Goal: Obtain resource: Obtain resource

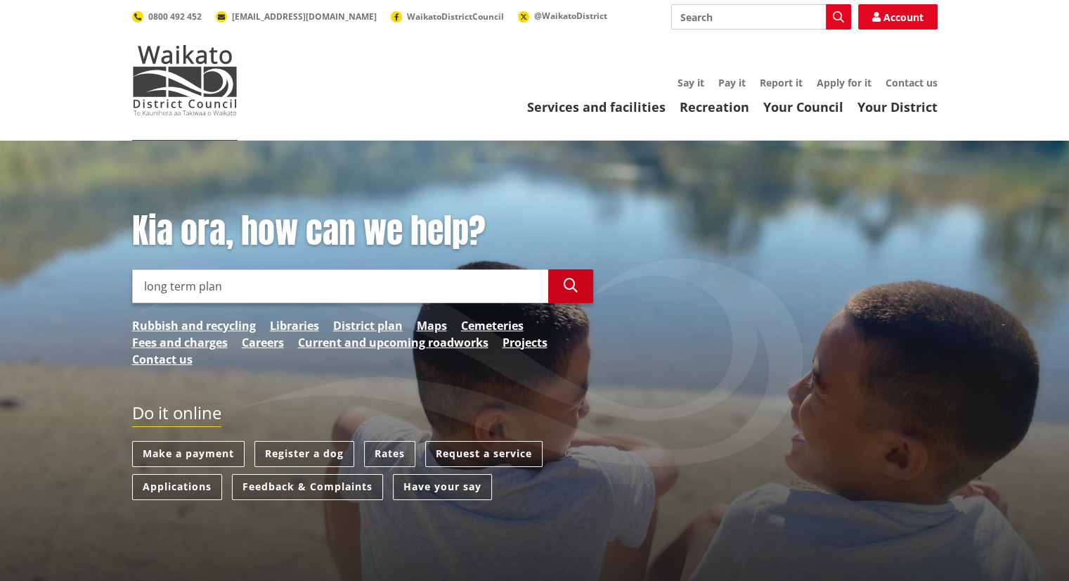
click at [591, 285] on button "Search" at bounding box center [570, 286] width 45 height 34
click at [579, 285] on button "Search" at bounding box center [570, 286] width 45 height 34
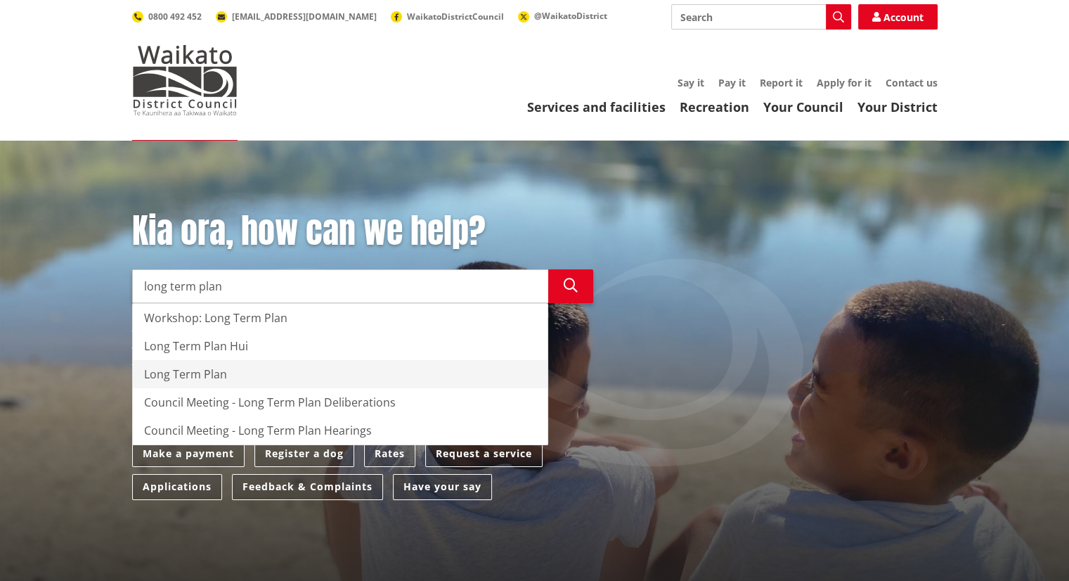
click at [244, 374] on div "Long Term Plan" at bounding box center [340, 374] width 415 height 28
type input "Long Term Plan"
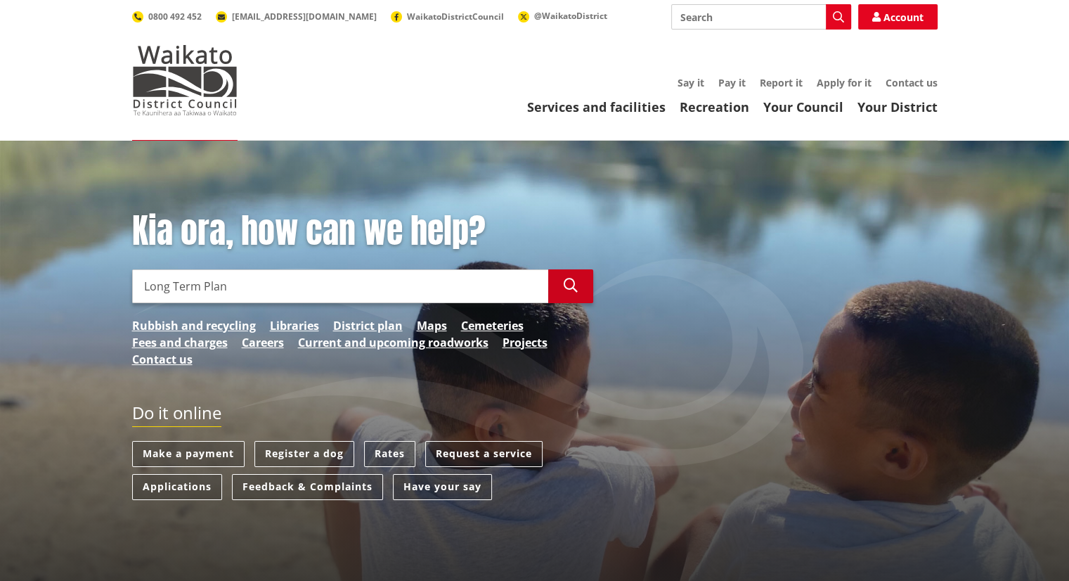
click at [575, 282] on icon "button" at bounding box center [571, 285] width 14 height 14
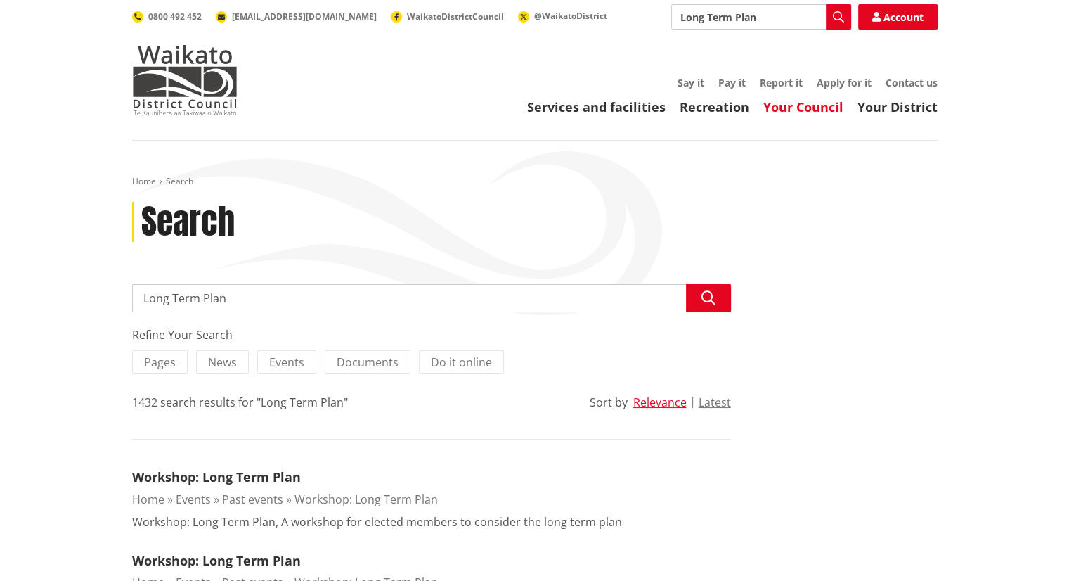
click at [806, 110] on link "Your Council" at bounding box center [803, 106] width 80 height 17
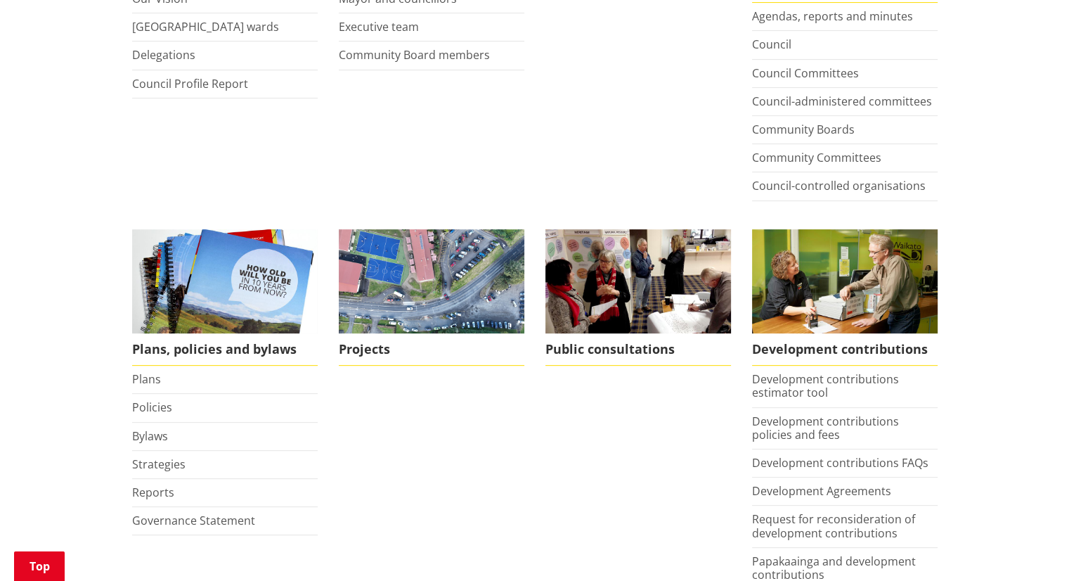
scroll to position [492, 0]
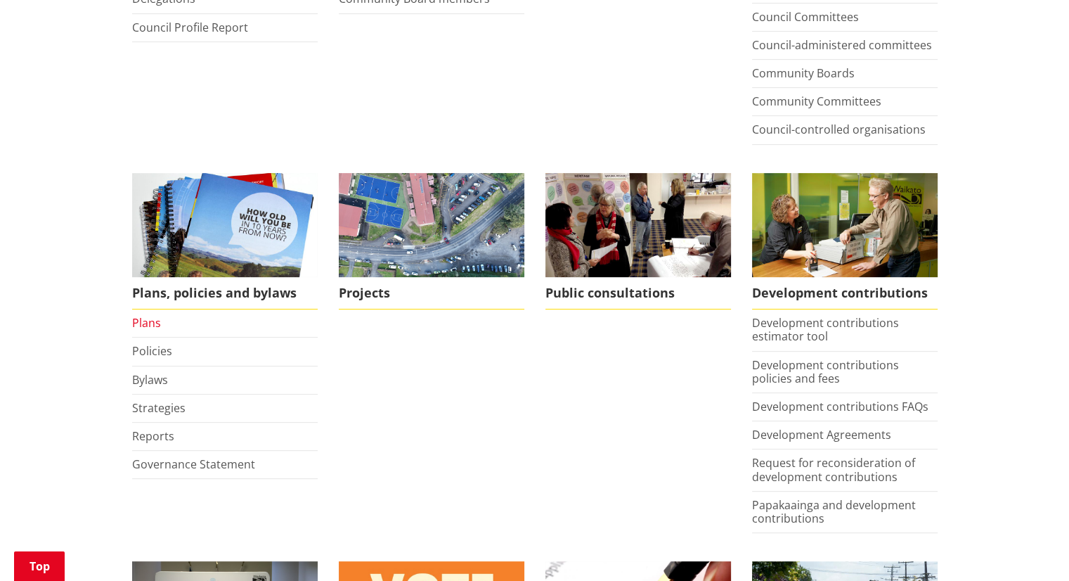
click at [138, 318] on link "Plans" at bounding box center [146, 322] width 29 height 15
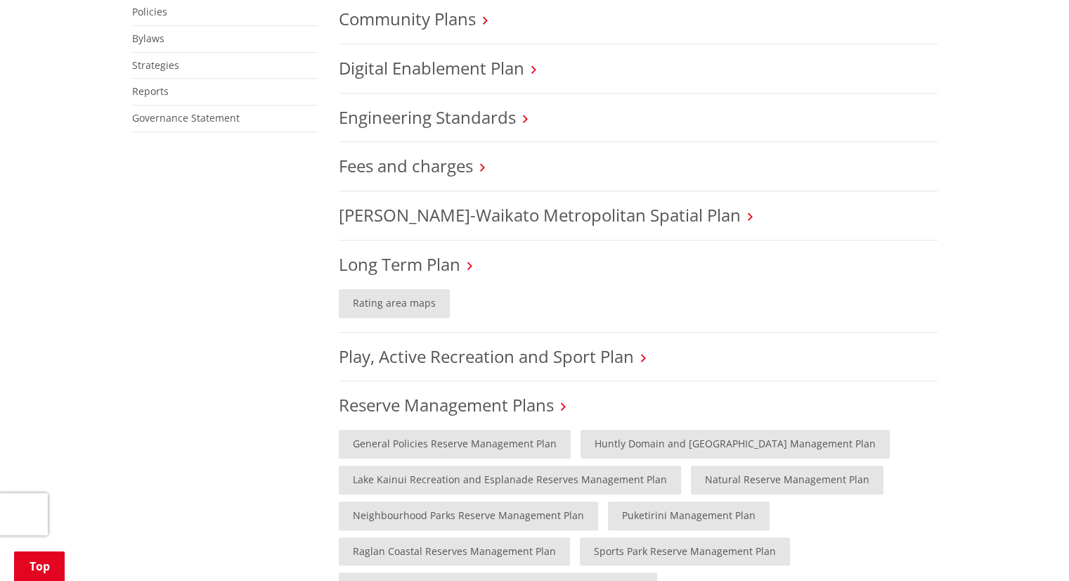
scroll to position [633, 0]
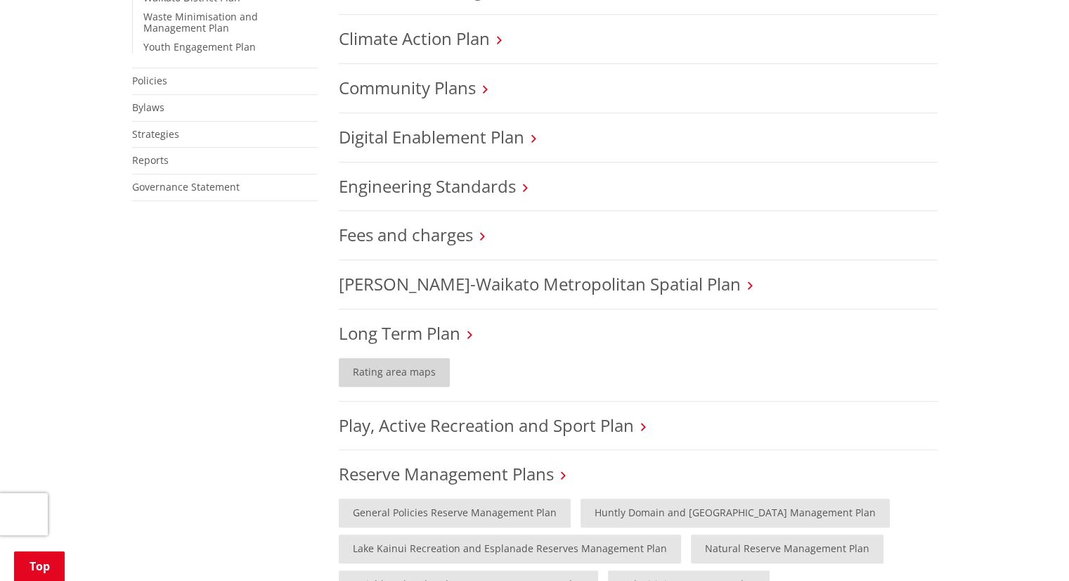
click at [412, 375] on link "Rating area maps" at bounding box center [394, 372] width 111 height 29
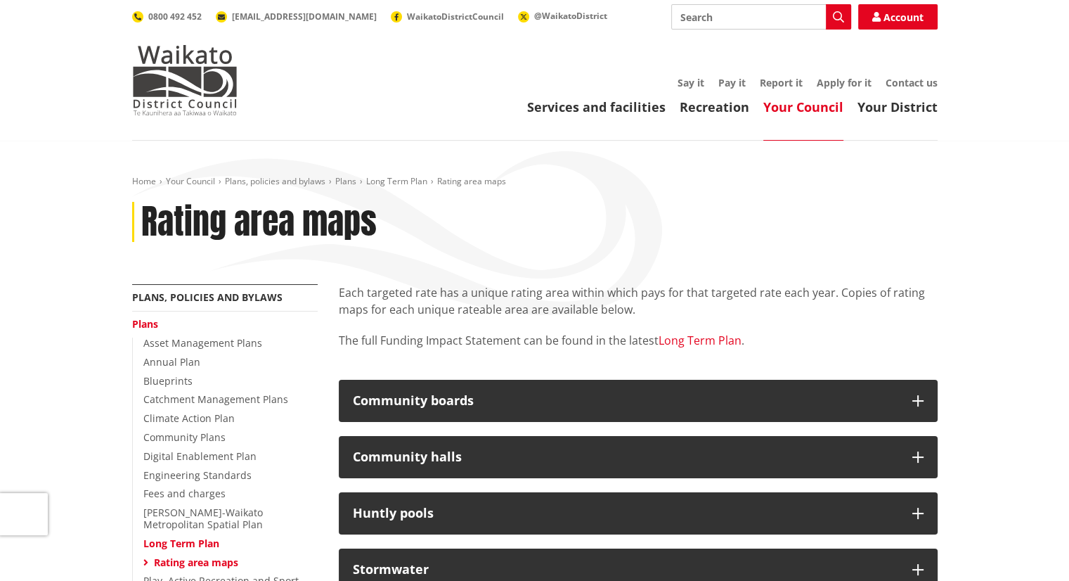
click at [670, 344] on link "Long Term Plan" at bounding box center [700, 340] width 83 height 15
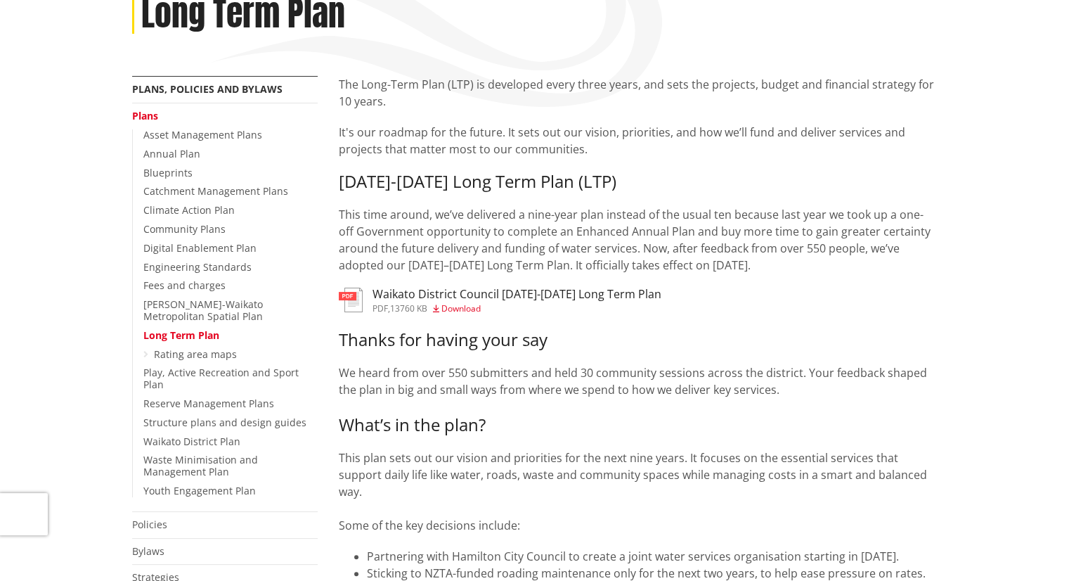
scroll to position [211, 0]
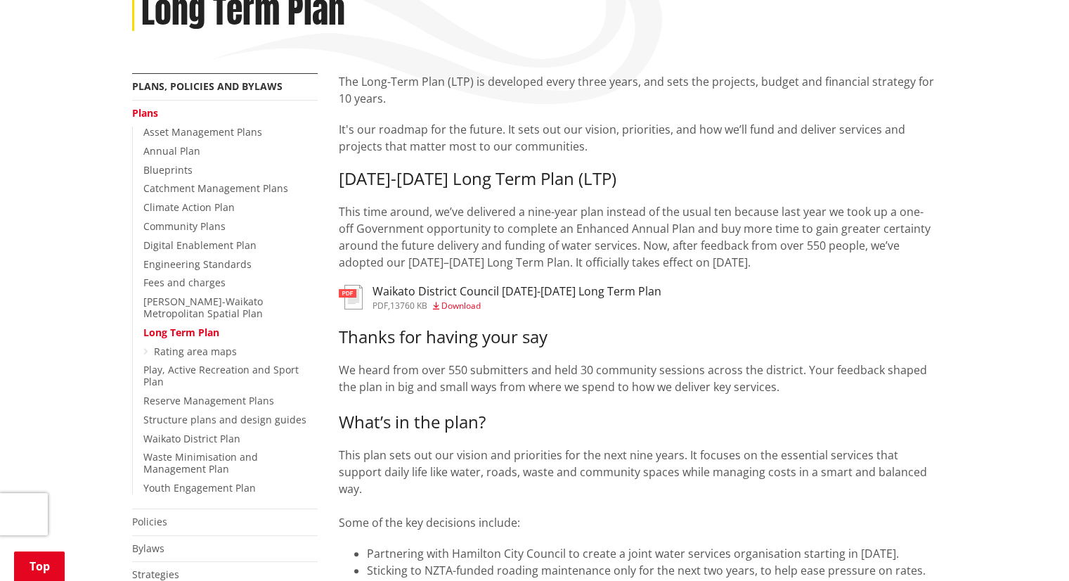
click at [478, 304] on span "Download" at bounding box center [460, 305] width 39 height 12
